Goal: Task Accomplishment & Management: Complete application form

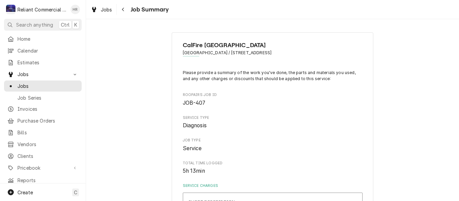
type textarea "x"
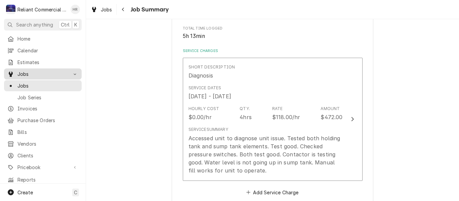
click at [30, 73] on span "Jobs" at bounding box center [42, 74] width 51 height 7
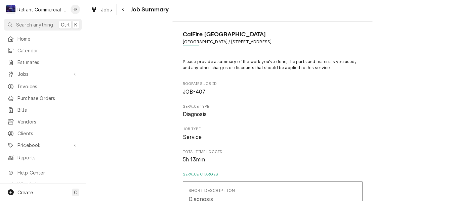
scroll to position [0, 0]
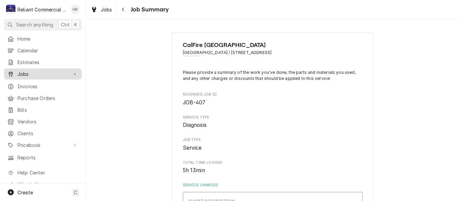
click at [25, 70] on div "Jobs" at bounding box center [42, 74] width 75 height 8
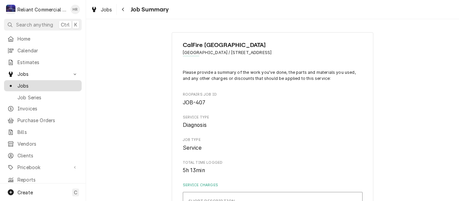
click at [21, 83] on span "Jobs" at bounding box center [47, 85] width 61 height 7
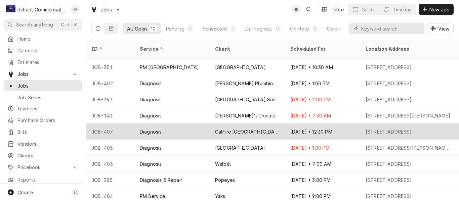
click at [264, 124] on div "CalFire [GEOGRAPHIC_DATA]" at bounding box center [247, 132] width 75 height 16
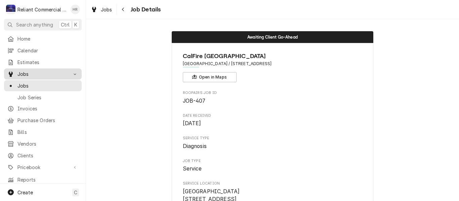
click at [29, 73] on span "Jobs" at bounding box center [42, 74] width 51 height 7
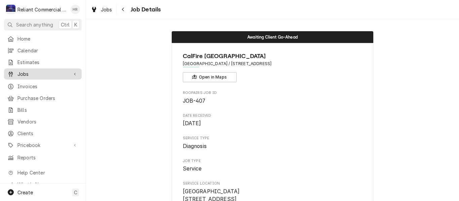
click at [29, 72] on span "Jobs" at bounding box center [42, 74] width 51 height 7
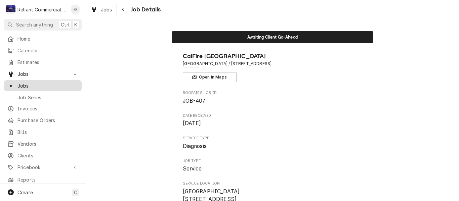
click at [30, 82] on span "Jobs" at bounding box center [47, 85] width 61 height 7
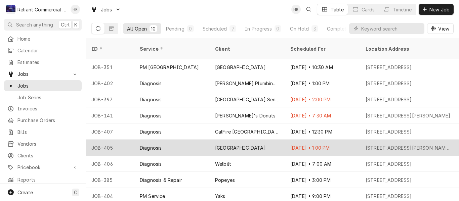
click at [184, 141] on div "Diagnosis" at bounding box center [171, 148] width 75 height 16
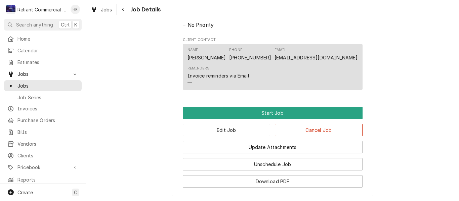
scroll to position [336, 0]
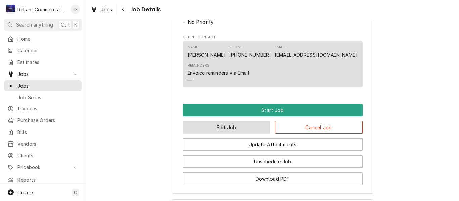
click at [226, 134] on button "Edit Job" at bounding box center [227, 127] width 88 height 12
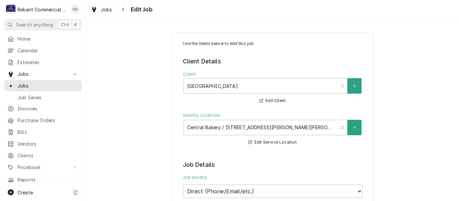
type textarea "x"
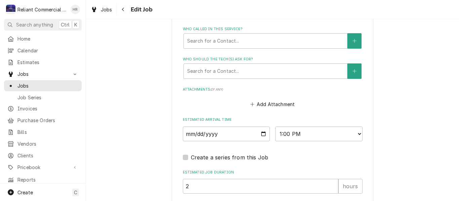
scroll to position [471, 0]
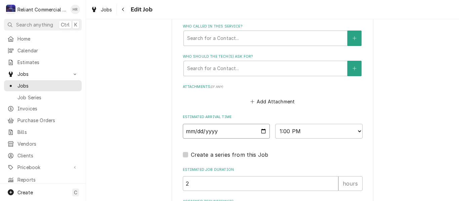
click at [261, 132] on input "2025-09-05" at bounding box center [226, 131] width 87 height 15
type input "2025-09-08"
type textarea "x"
click at [357, 133] on select "AM / PM 6:00 AM 6:15 AM 6:30 AM 6:45 AM 7:00 AM 7:15 AM 7:30 AM 7:45 AM 8:00 AM…" at bounding box center [318, 131] width 87 height 15
select select "10:30:00"
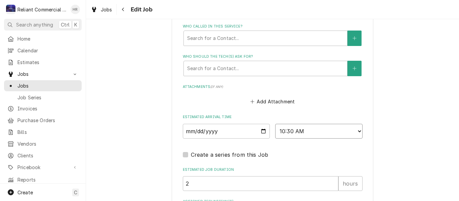
click at [275, 124] on select "AM / PM 6:00 AM 6:15 AM 6:30 AM 6:45 AM 7:00 AM 7:15 AM 7:30 AM 7:45 AM 8:00 AM…" at bounding box center [318, 131] width 87 height 15
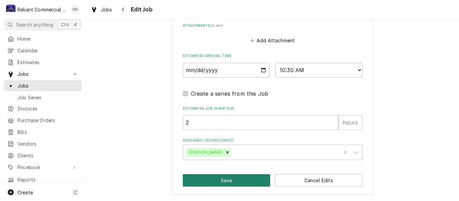
click at [223, 181] on button "Save" at bounding box center [227, 180] width 88 height 12
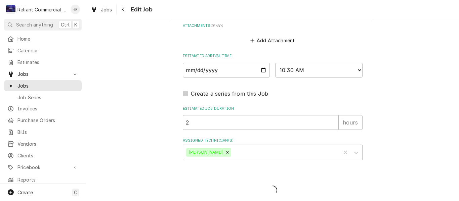
type textarea "x"
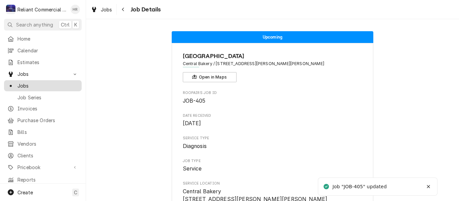
click at [23, 84] on span "Jobs" at bounding box center [47, 85] width 61 height 7
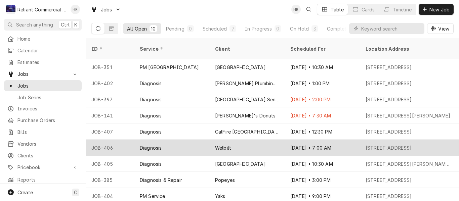
click at [254, 140] on div "Welbilt" at bounding box center [247, 148] width 75 height 16
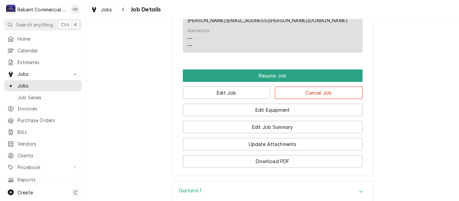
scroll to position [538, 0]
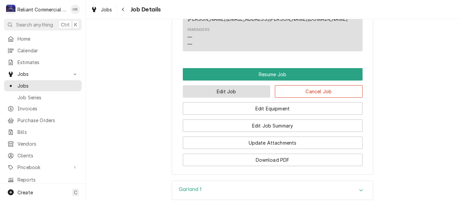
click at [232, 90] on button "Edit Job" at bounding box center [227, 91] width 88 height 12
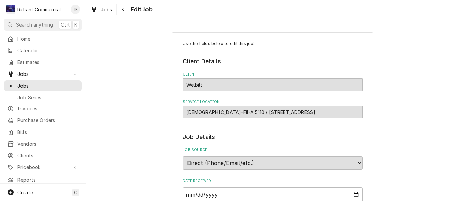
type textarea "x"
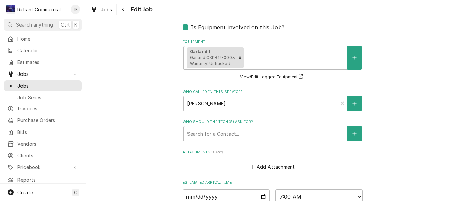
scroll to position [471, 0]
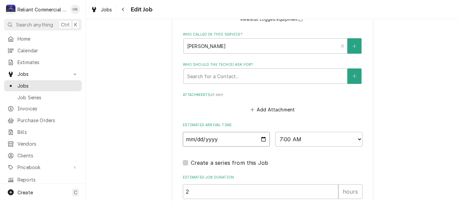
click at [263, 138] on input "2025-09-08" at bounding box center [226, 139] width 87 height 15
click at [26, 85] on span "Jobs" at bounding box center [47, 85] width 61 height 7
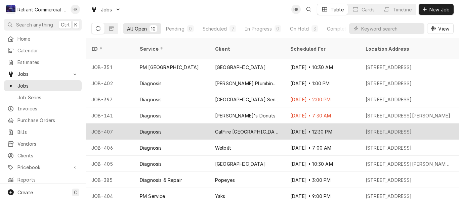
click at [179, 124] on div "Diagnosis" at bounding box center [171, 132] width 75 height 16
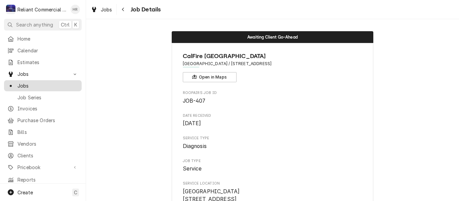
click at [32, 82] on span "Jobs" at bounding box center [47, 85] width 61 height 7
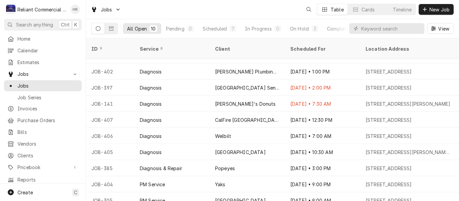
scroll to position [15, 0]
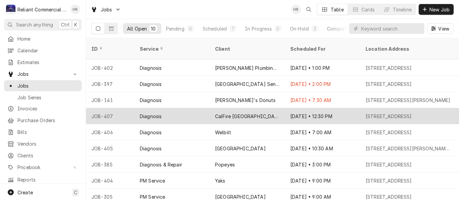
click at [260, 109] on div "CalFire [GEOGRAPHIC_DATA]" at bounding box center [247, 116] width 75 height 16
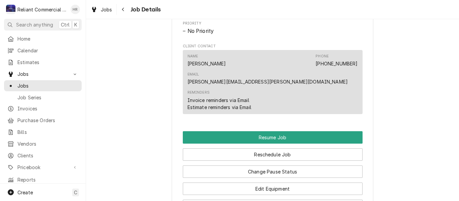
scroll to position [504, 0]
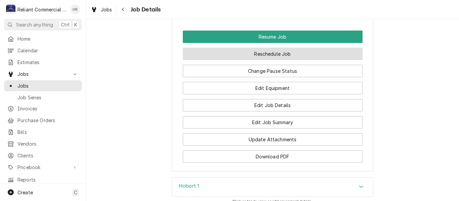
click at [241, 48] on button "Reschedule Job" at bounding box center [273, 54] width 180 height 12
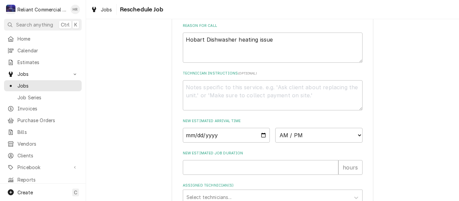
scroll to position [200, 0]
click at [263, 143] on input "Date" at bounding box center [226, 135] width 87 height 15
type input "2025-09-09"
type textarea "x"
click at [355, 143] on select "AM / PM 6:00 AM 6:15 AM 6:30 AM 6:45 AM 7:00 AM 7:15 AM 7:30 AM 7:45 AM 8:00 AM…" at bounding box center [318, 135] width 87 height 15
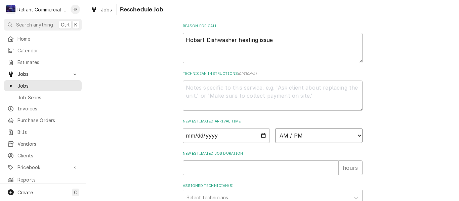
select select "08:00:00"
click at [275, 136] on select "AM / PM 6:00 AM 6:15 AM 6:30 AM 6:45 AM 7:00 AM 7:15 AM 7:30 AM 7:45 AM 8:00 AM…" at bounding box center [318, 135] width 87 height 15
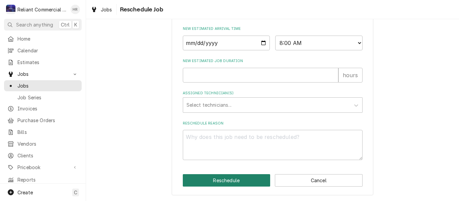
click at [228, 181] on button "Reschedule" at bounding box center [227, 180] width 88 height 12
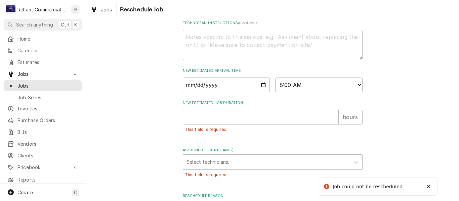
scroll to position [347, 0]
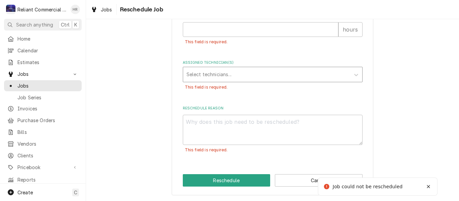
click at [221, 72] on div "Assigned Technician(s)" at bounding box center [267, 75] width 160 height 12
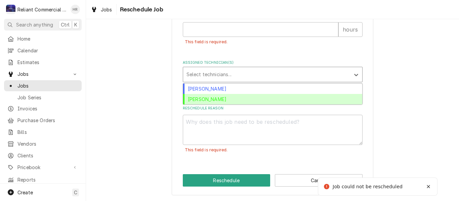
click at [221, 99] on div "Heath Reed" at bounding box center [272, 99] width 179 height 10
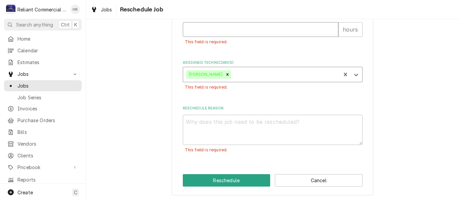
click at [239, 28] on input "New Estimated Job Duration" at bounding box center [261, 29] width 156 height 15
type textarea "x"
type input "2"
click at [235, 126] on textarea "Reschedule Reason" at bounding box center [273, 130] width 180 height 30
type textarea "x"
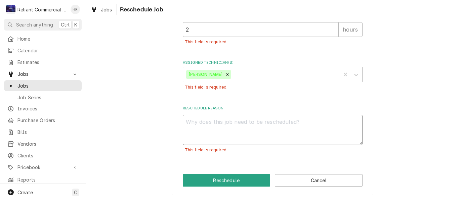
type textarea "D"
type textarea "x"
type textarea "Di"
type textarea "x"
type textarea "Dia"
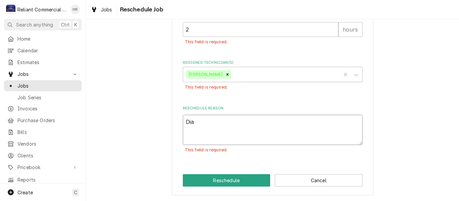
type textarea "x"
type textarea "Diag"
click at [223, 176] on button "Reschedule" at bounding box center [227, 180] width 88 height 12
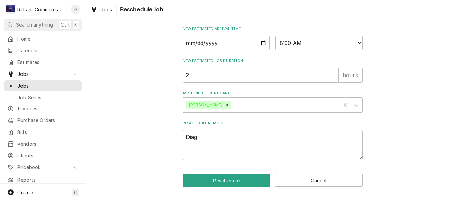
type textarea "x"
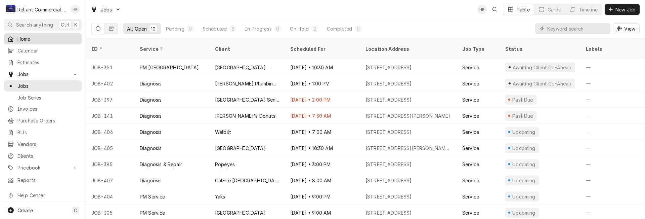
click at [30, 37] on span "Home" at bounding box center [47, 38] width 61 height 7
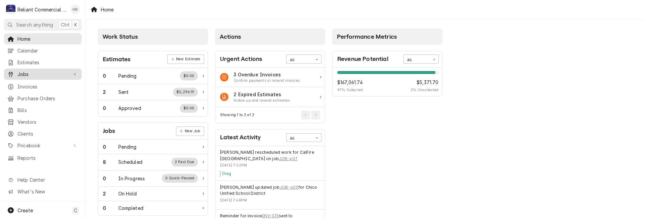
click at [27, 73] on span "Jobs" at bounding box center [42, 74] width 51 height 7
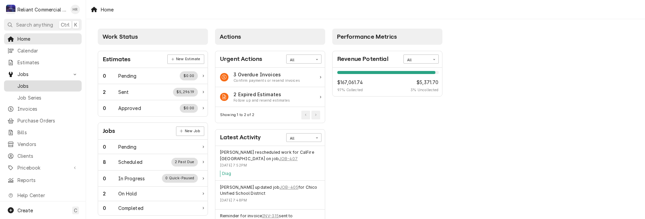
click at [23, 85] on span "Jobs" at bounding box center [47, 85] width 61 height 7
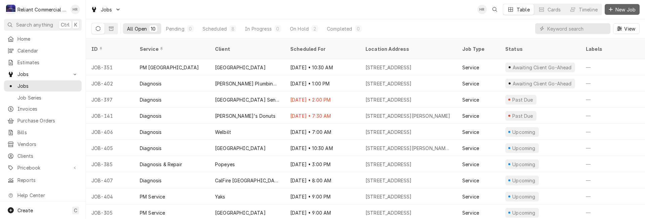
click at [631, 7] on span "New Job" at bounding box center [626, 9] width 23 height 7
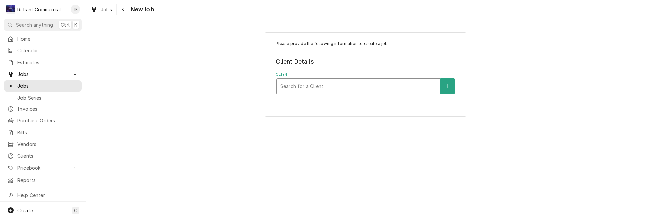
click at [346, 86] on div "Client" at bounding box center [358, 86] width 157 height 12
click at [35, 82] on span "Jobs" at bounding box center [47, 85] width 61 height 7
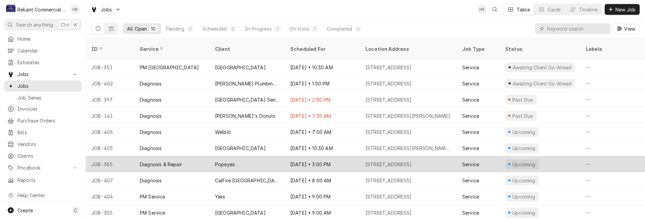
click at [340, 156] on div "Sep 8 • 3:00 PM" at bounding box center [322, 164] width 75 height 16
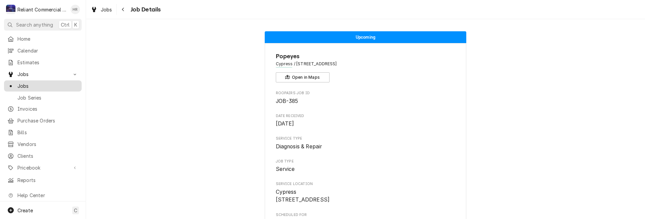
click at [26, 82] on span "Jobs" at bounding box center [47, 85] width 61 height 7
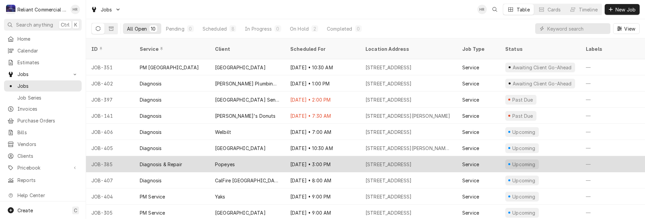
click at [260, 156] on div "Popeyes" at bounding box center [247, 164] width 75 height 16
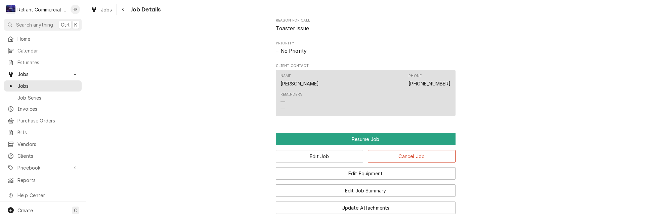
scroll to position [504, 0]
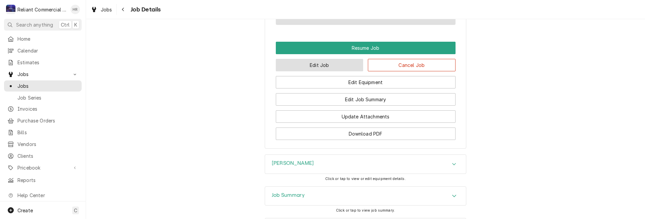
click at [327, 71] on button "Edit Job" at bounding box center [320, 65] width 88 height 12
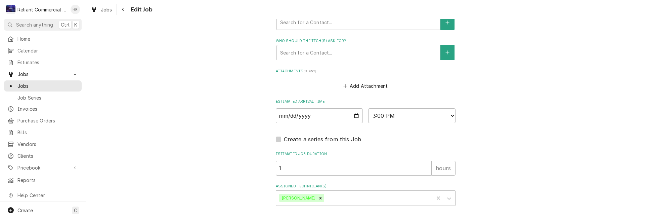
scroll to position [504, 0]
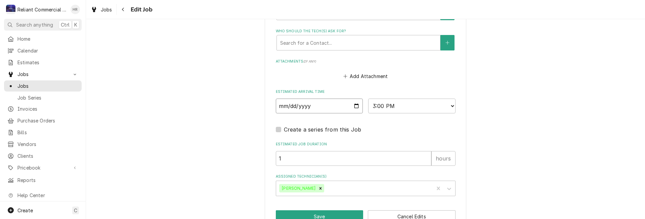
click at [356, 104] on input "2025-09-08" at bounding box center [319, 105] width 87 height 15
type textarea "x"
type input "2025-09-10"
click at [315, 212] on button "Save" at bounding box center [320, 216] width 88 height 12
type textarea "x"
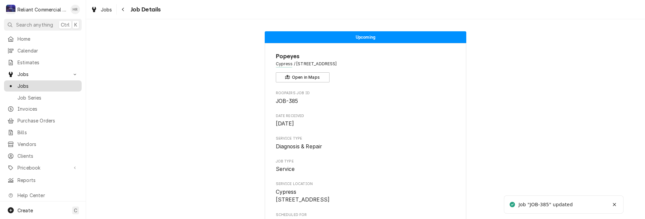
click at [24, 84] on span "Jobs" at bounding box center [47, 85] width 61 height 7
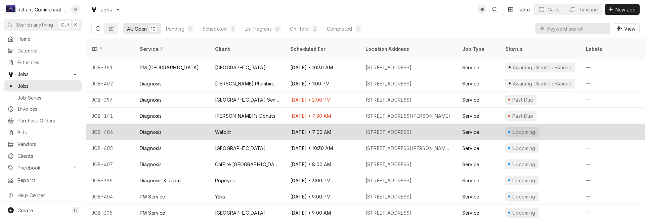
click at [282, 124] on div "Welbilt" at bounding box center [247, 132] width 75 height 16
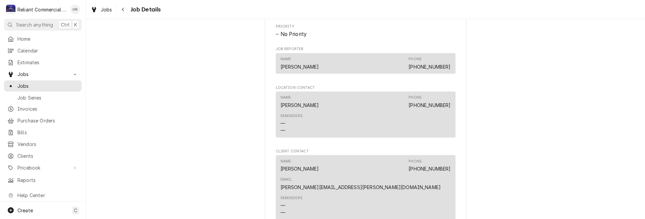
scroll to position [538, 0]
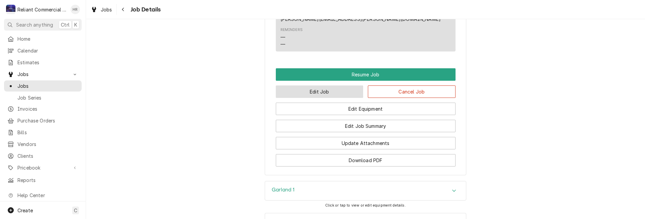
click at [336, 90] on button "Edit Job" at bounding box center [320, 91] width 88 height 12
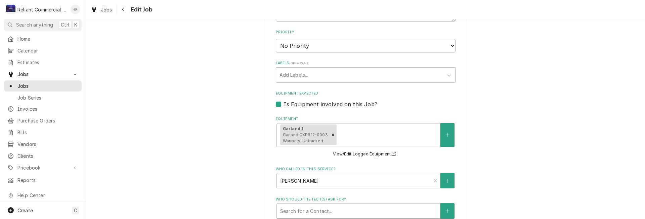
scroll to position [437, 0]
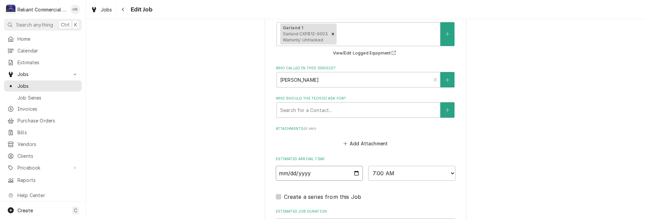
click at [356, 172] on input "2025-09-08" at bounding box center [319, 173] width 87 height 15
type textarea "x"
type input "2025-09-09"
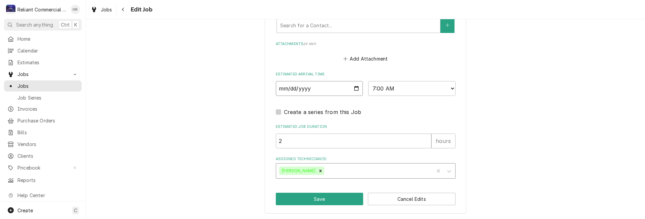
scroll to position [522, 0]
click at [319, 199] on button "Save" at bounding box center [320, 198] width 88 height 12
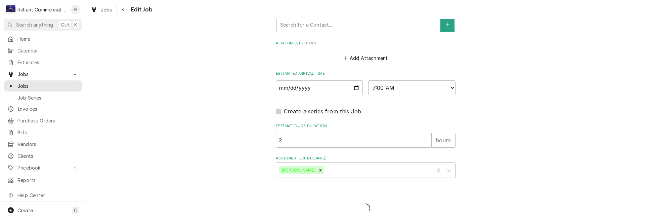
type textarea "x"
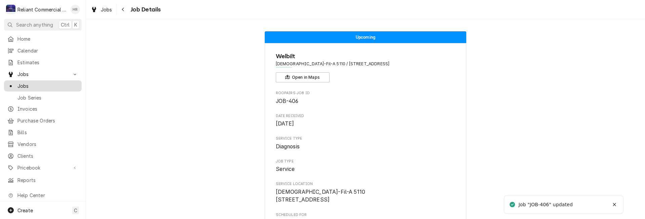
click at [42, 82] on span "Jobs" at bounding box center [47, 85] width 61 height 7
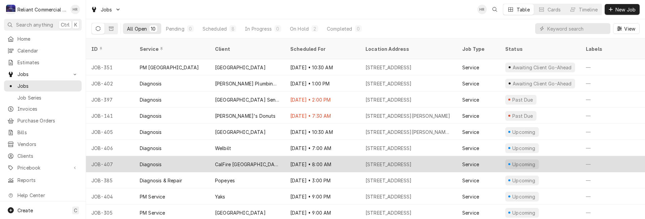
click at [342, 156] on div "Sep 9 • 8:00 AM" at bounding box center [322, 164] width 75 height 16
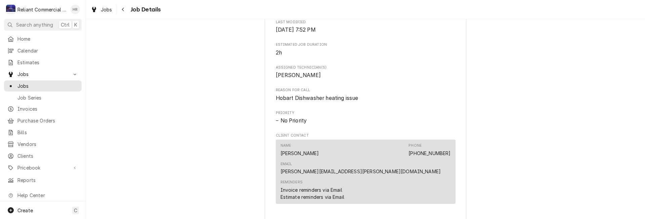
scroll to position [370, 0]
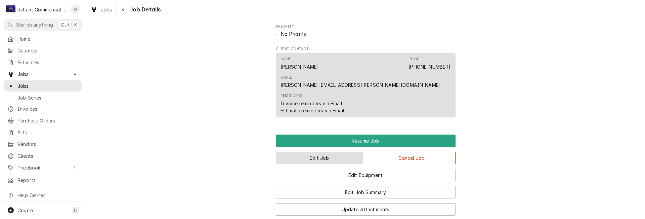
click at [341, 152] on button "Edit Job" at bounding box center [320, 158] width 88 height 12
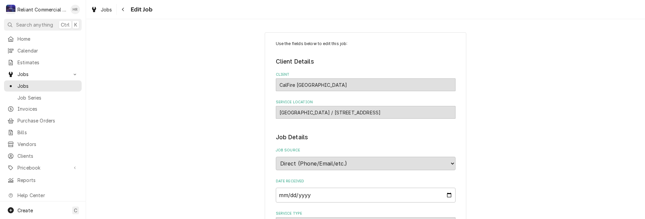
type textarea "x"
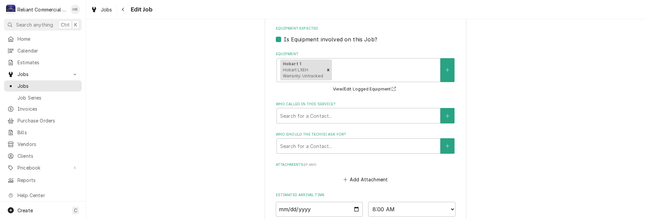
scroll to position [471, 0]
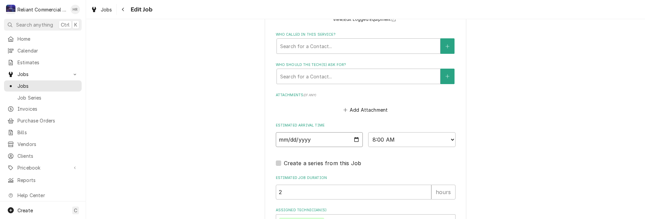
click at [355, 139] on input "[DATE]" at bounding box center [319, 139] width 87 height 15
type input "[DATE]"
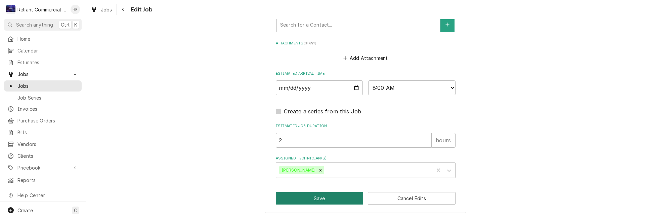
click at [306, 199] on button "Save" at bounding box center [320, 198] width 88 height 12
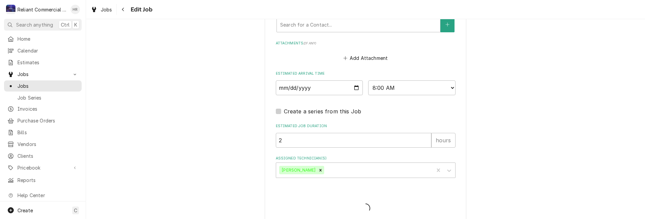
type textarea "x"
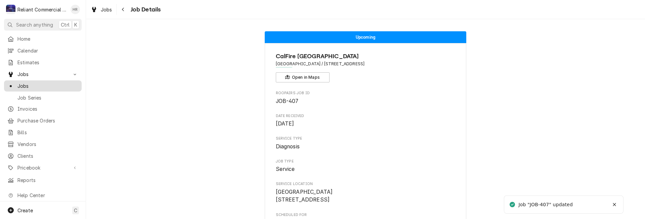
click at [27, 82] on span "Jobs" at bounding box center [47, 85] width 61 height 7
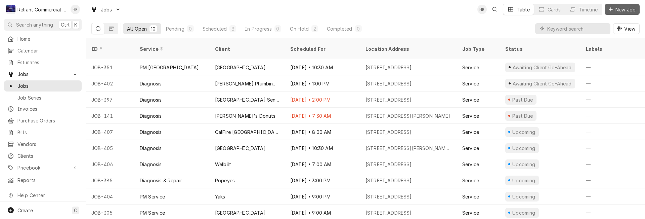
click at [624, 8] on span "New Job" at bounding box center [626, 9] width 23 height 7
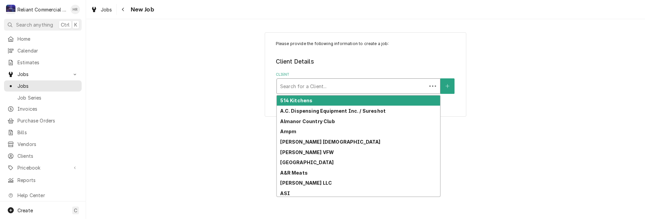
click at [359, 84] on div "Client" at bounding box center [351, 86] width 143 height 12
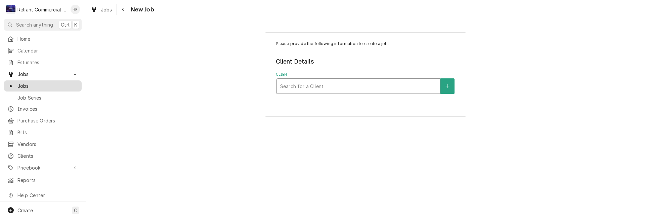
click at [30, 84] on span "Jobs" at bounding box center [47, 85] width 61 height 7
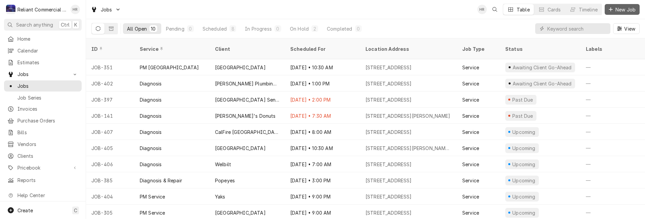
click at [626, 8] on span "New Job" at bounding box center [626, 9] width 23 height 7
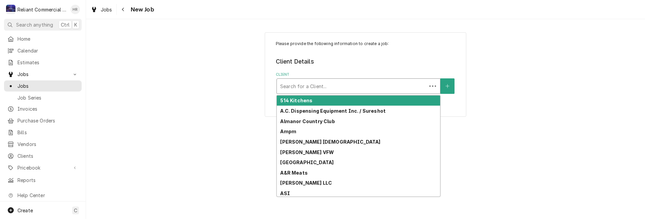
click at [350, 92] on div "Search for a Client..." at bounding box center [352, 86] width 150 height 15
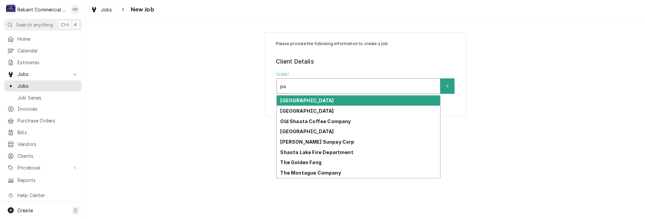
type input "p"
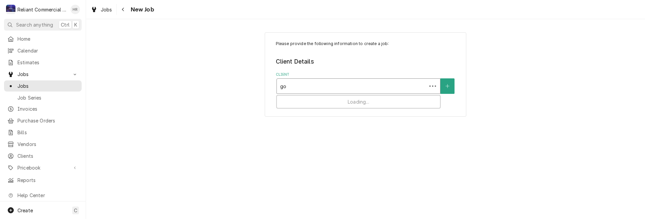
type input "goo"
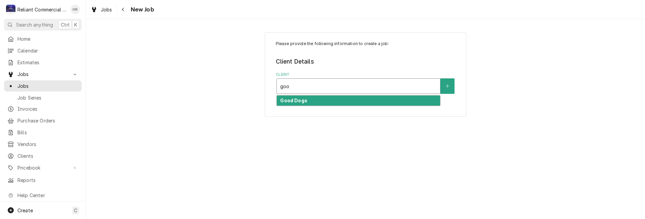
click at [319, 102] on div "Good Dogs" at bounding box center [358, 100] width 163 height 10
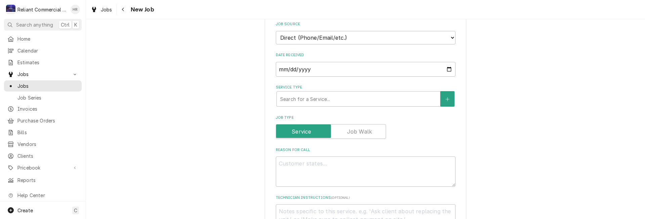
scroll to position [168, 0]
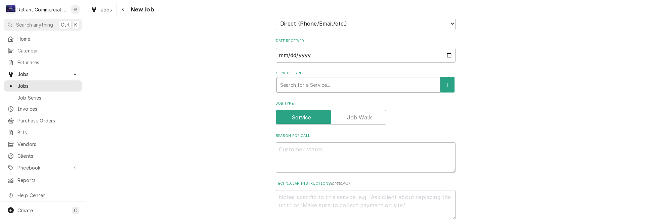
click at [335, 85] on div "Service Type" at bounding box center [358, 85] width 157 height 12
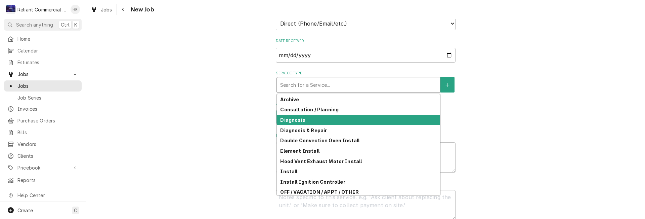
click at [298, 120] on strong "Diagnosis" at bounding box center [292, 120] width 25 height 6
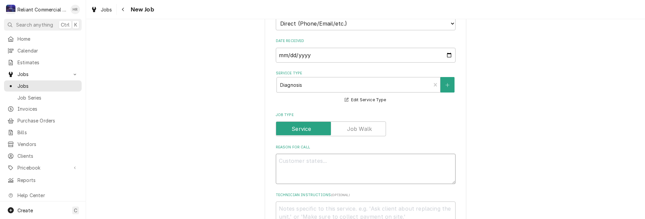
click at [356, 164] on textarea "Reason For Call" at bounding box center [366, 169] width 180 height 30
type textarea "x"
type textarea "F"
type textarea "x"
type textarea "Fr"
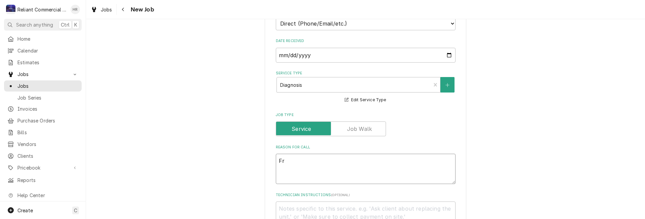
type textarea "x"
type textarea "Fre"
type textarea "x"
type textarea "Free"
type textarea "x"
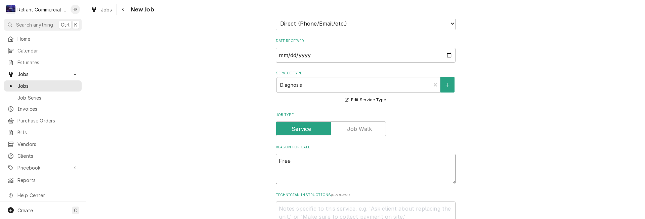
type textarea "Freez"
type textarea "x"
type textarea "Freeze"
type textarea "x"
type textarea "Freezer"
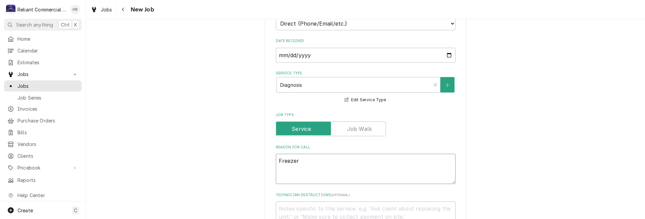
type textarea "x"
type textarea "Freezer"
type textarea "x"
type textarea "Freezer i"
type textarea "x"
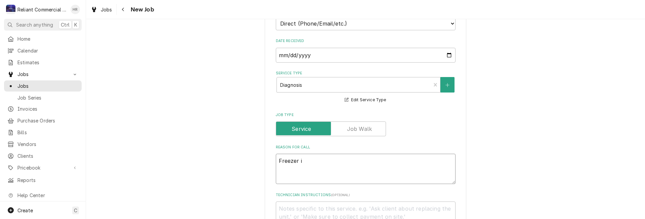
type textarea "Freezer is"
type textarea "x"
type textarea "Freezer iss"
type textarea "x"
type textarea "Freezer issu"
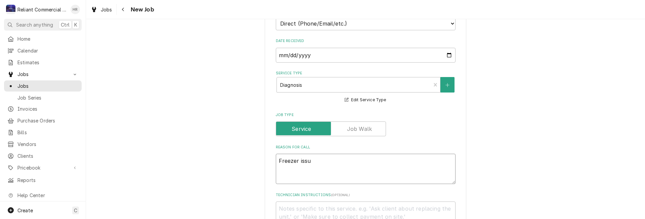
type textarea "x"
type textarea "Freezer issue"
type textarea "x"
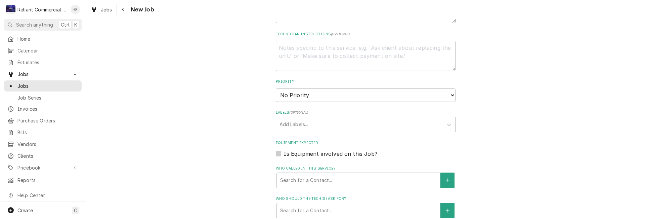
scroll to position [403, 0]
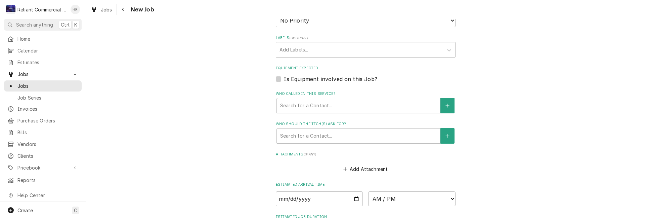
type textarea "Freezer issue"
click at [354, 201] on input "Date" at bounding box center [319, 198] width 87 height 15
type textarea "x"
type input "2025-09-08"
type textarea "x"
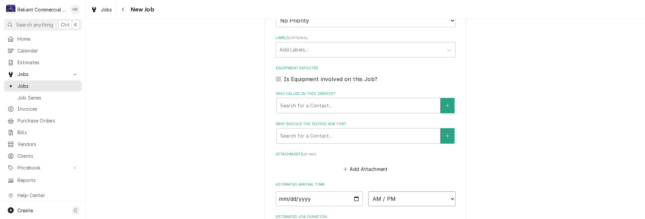
click at [448, 198] on select "AM / PM 6:00 AM 6:15 AM 6:30 AM 6:45 AM 7:00 AM 7:15 AM 7:30 AM 7:45 AM 8:00 AM…" at bounding box center [411, 198] width 87 height 15
select select "10:30:00"
type textarea "x"
click at [450, 199] on select "AM / PM 6:00 AM 6:15 AM 6:30 AM 6:45 AM 7:00 AM 7:15 AM 7:30 AM 7:45 AM 8:00 AM…" at bounding box center [411, 198] width 87 height 15
select select "15:00:00"
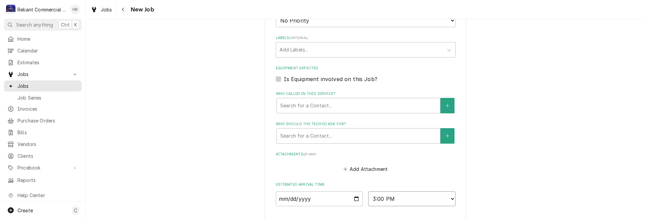
click at [368, 191] on select "AM / PM 6:00 AM 6:15 AM 6:30 AM 6:45 AM 7:00 AM 7:15 AM 7:30 AM 7:45 AM 8:00 AM…" at bounding box center [411, 198] width 87 height 15
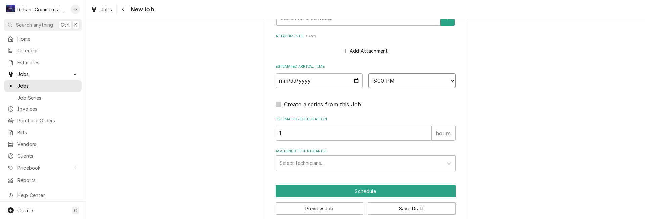
scroll to position [531, 0]
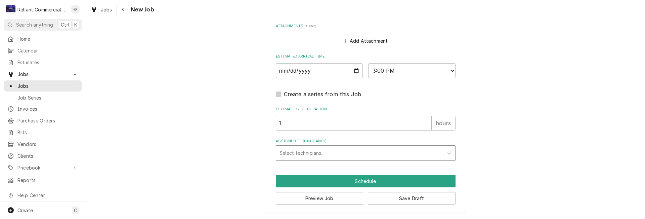
click at [329, 153] on div "Assigned Technician(s)" at bounding box center [360, 153] width 160 height 12
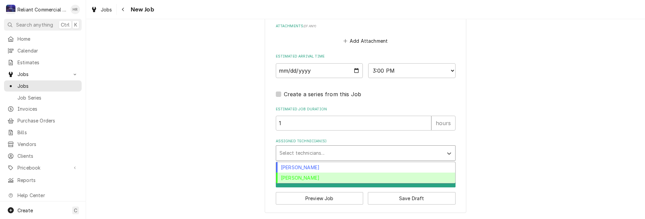
click at [310, 177] on div "[PERSON_NAME]" at bounding box center [365, 177] width 179 height 10
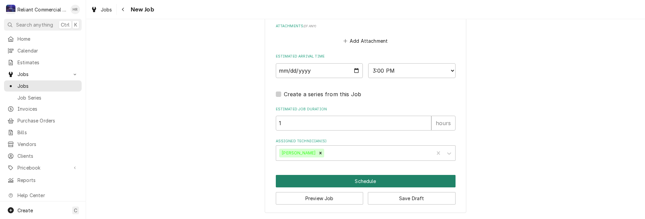
click at [359, 180] on button "Schedule" at bounding box center [366, 181] width 180 height 12
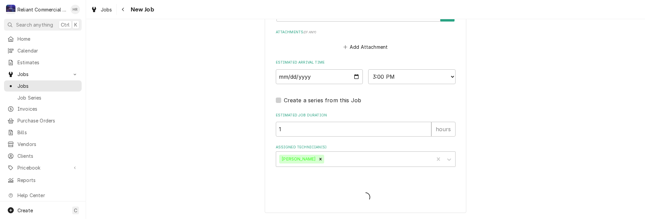
type textarea "x"
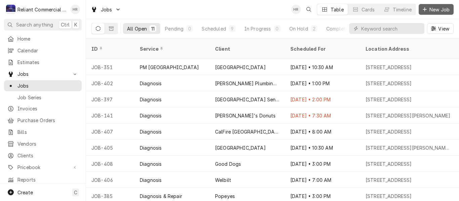
click at [434, 9] on span "New Job" at bounding box center [439, 9] width 23 height 7
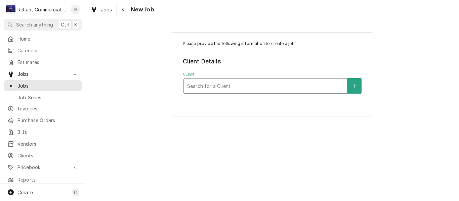
click at [249, 89] on div "Client" at bounding box center [265, 86] width 157 height 12
type input "highlands"
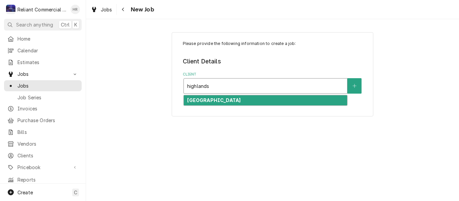
click at [232, 100] on strong "[GEOGRAPHIC_DATA]" at bounding box center [213, 100] width 53 height 6
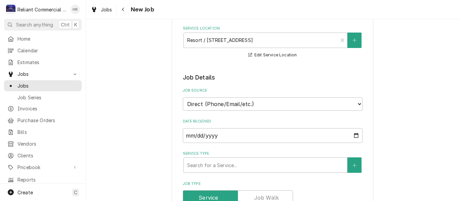
scroll to position [202, 0]
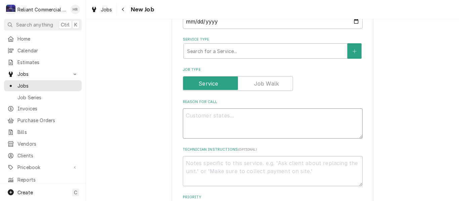
click at [231, 127] on textarea "Reason For Call" at bounding box center [273, 124] width 180 height 30
type textarea "x"
type textarea "F"
type textarea "x"
type textarea "Fl"
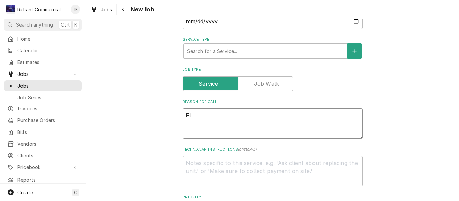
type textarea "x"
type textarea "Fla"
type textarea "x"
type textarea "Flat"
type textarea "x"
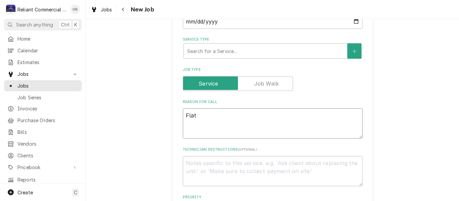
type textarea "Flat"
type textarea "x"
type textarea "Flat t"
type textarea "x"
type textarea "Flat to"
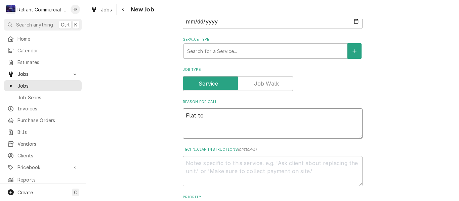
type textarea "x"
type textarea "Flat top"
type textarea "x"
type textarea "Flat top"
type textarea "x"
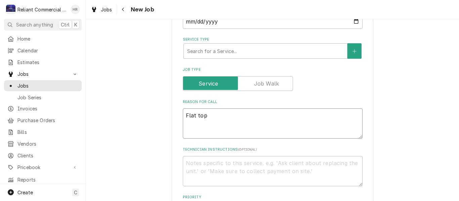
type textarea "Flat top i"
type textarea "x"
type textarea "Flat top is"
type textarea "x"
type textarea "Flat top iss"
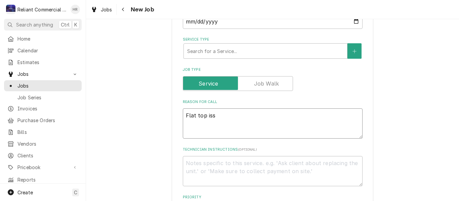
type textarea "x"
type textarea "Flat top issu"
type textarea "x"
type textarea "Flat top issue"
type textarea "x"
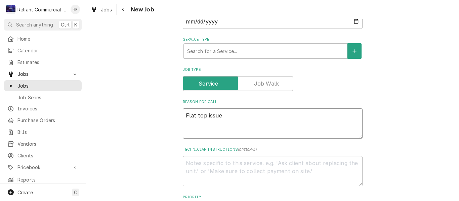
type textarea "Flat top issues"
type textarea "x"
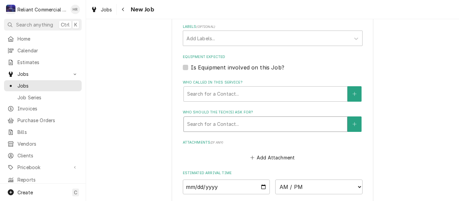
scroll to position [471, 0]
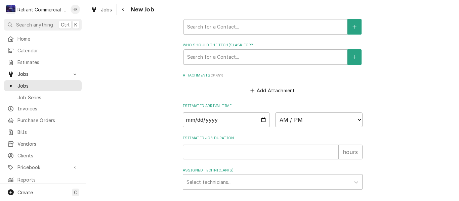
type textarea "Flat top issues"
click at [261, 121] on input "Date" at bounding box center [226, 120] width 87 height 15
type textarea "x"
type input "[DATE]"
type textarea "x"
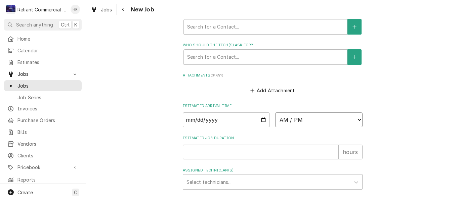
click at [357, 119] on select "AM / PM 6:00 AM 6:15 AM 6:30 AM 6:45 AM 7:00 AM 7:15 AM 7:30 AM 7:45 AM 8:00 AM…" at bounding box center [318, 120] width 87 height 15
select select "14:00:00"
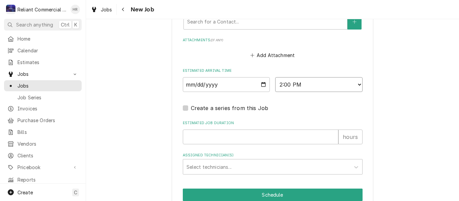
scroll to position [538, 0]
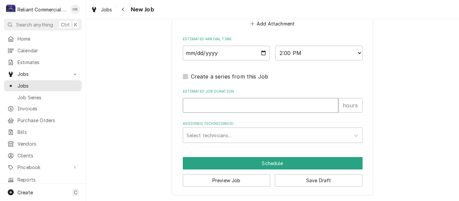
click at [255, 105] on input "Estimated Job Duration" at bounding box center [261, 105] width 156 height 15
type textarea "x"
type input "2"
type textarea "x"
type input "2"
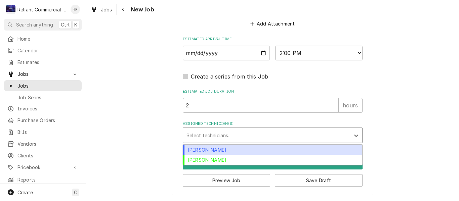
click at [246, 133] on div "Assigned Technician(s)" at bounding box center [267, 135] width 160 height 12
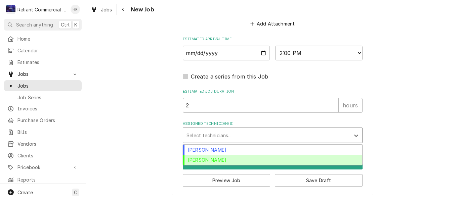
click at [229, 160] on div "[PERSON_NAME]" at bounding box center [272, 160] width 179 height 10
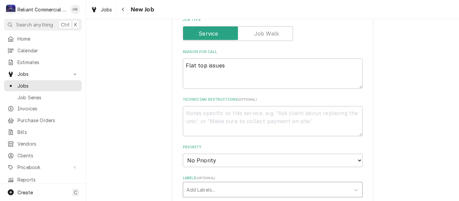
scroll to position [168, 0]
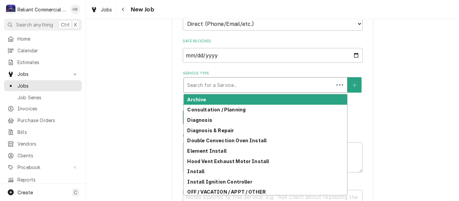
click at [247, 87] on div "Service Type" at bounding box center [258, 85] width 143 height 12
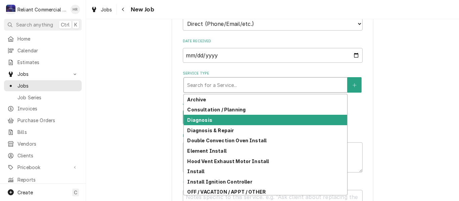
click at [210, 121] on div "Diagnosis" at bounding box center [265, 120] width 163 height 10
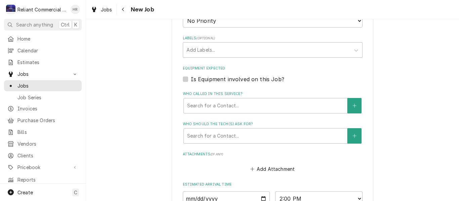
scroll to position [549, 0]
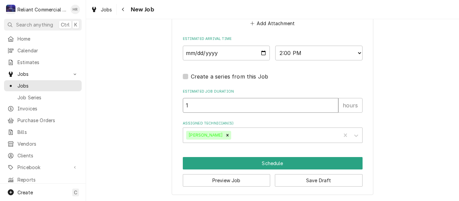
drag, startPoint x: 201, startPoint y: 102, endPoint x: 166, endPoint y: 105, distance: 35.8
type textarea "x"
type input "2"
type textarea "x"
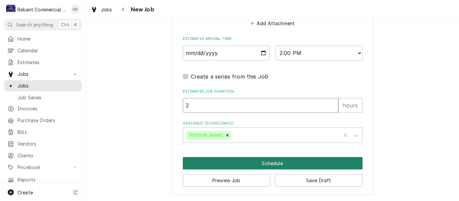
type input "2"
click at [281, 161] on button "Schedule" at bounding box center [273, 163] width 180 height 12
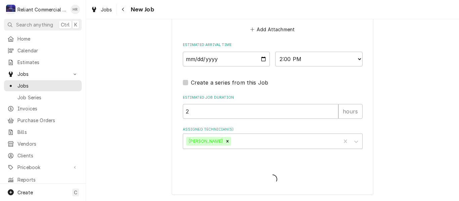
type textarea "x"
